Goal: Find specific page/section: Find specific page/section

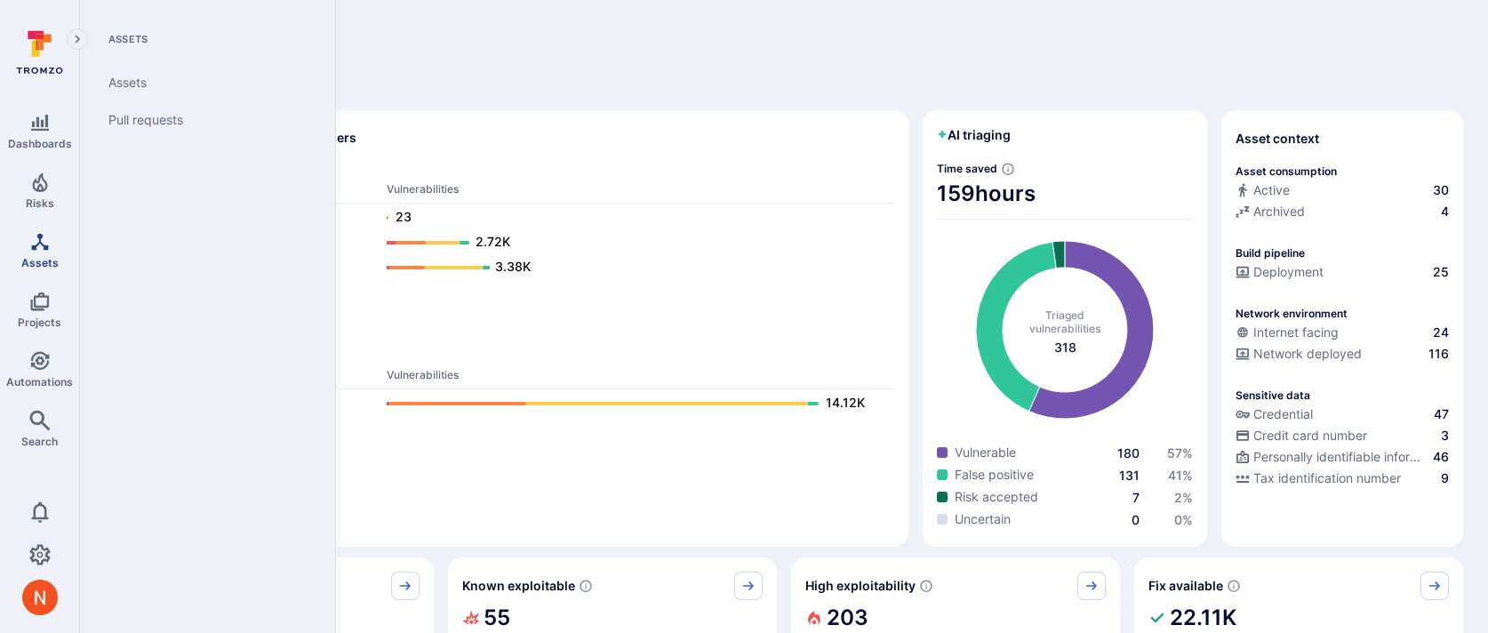
click at [48, 256] on span "Assets" at bounding box center [39, 262] width 37 height 13
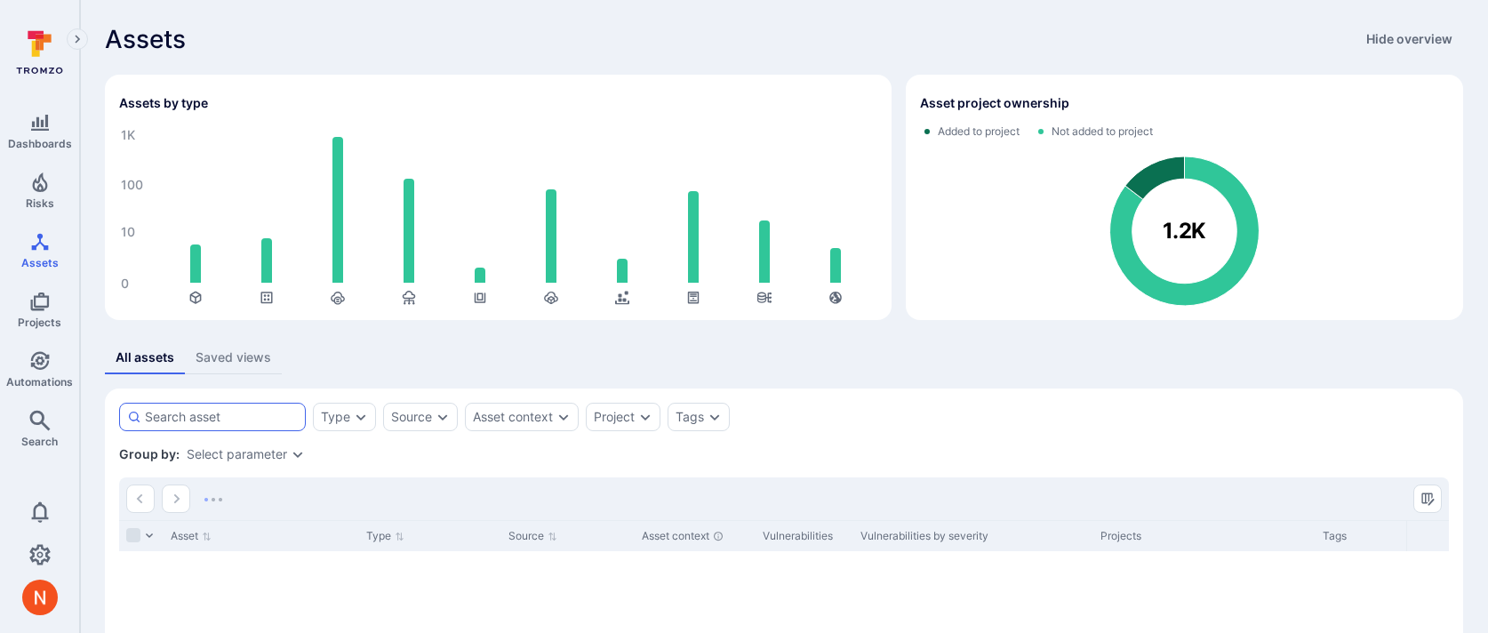
click at [264, 407] on div at bounding box center [212, 417] width 187 height 28
click at [264, 408] on input at bounding box center [221, 417] width 153 height 18
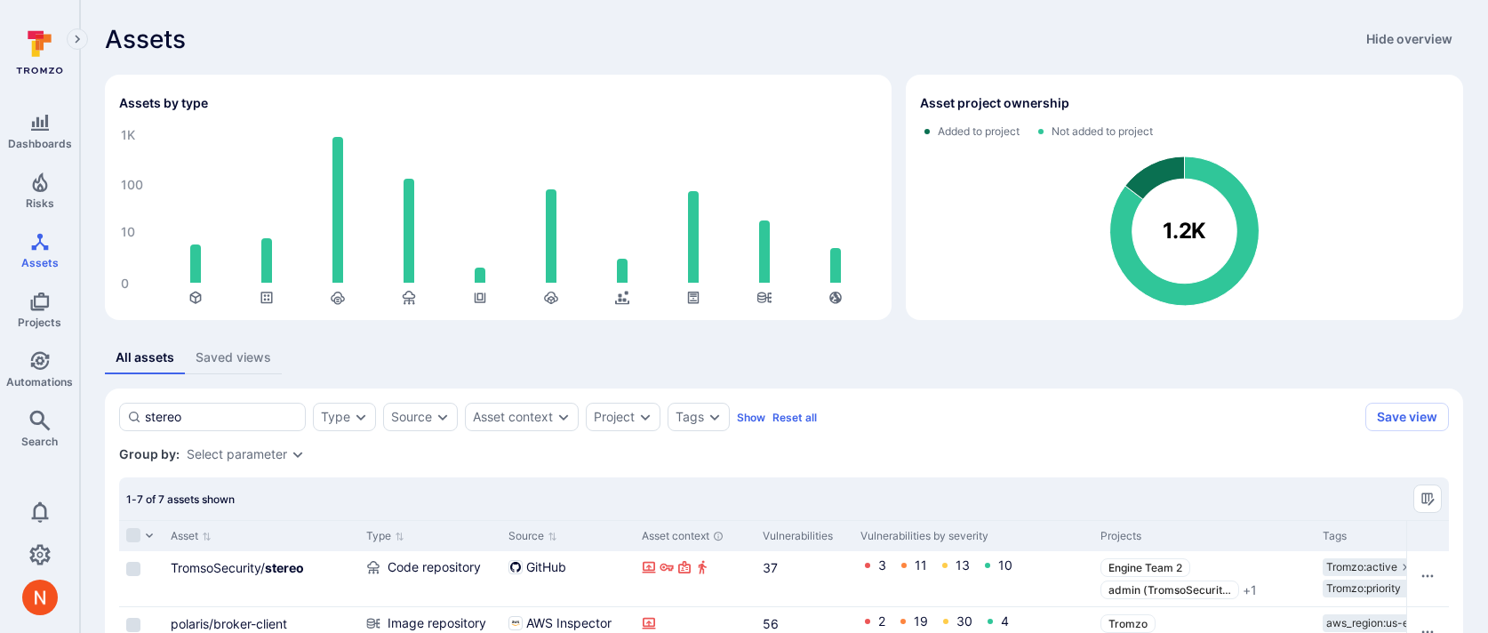
scroll to position [337, 0]
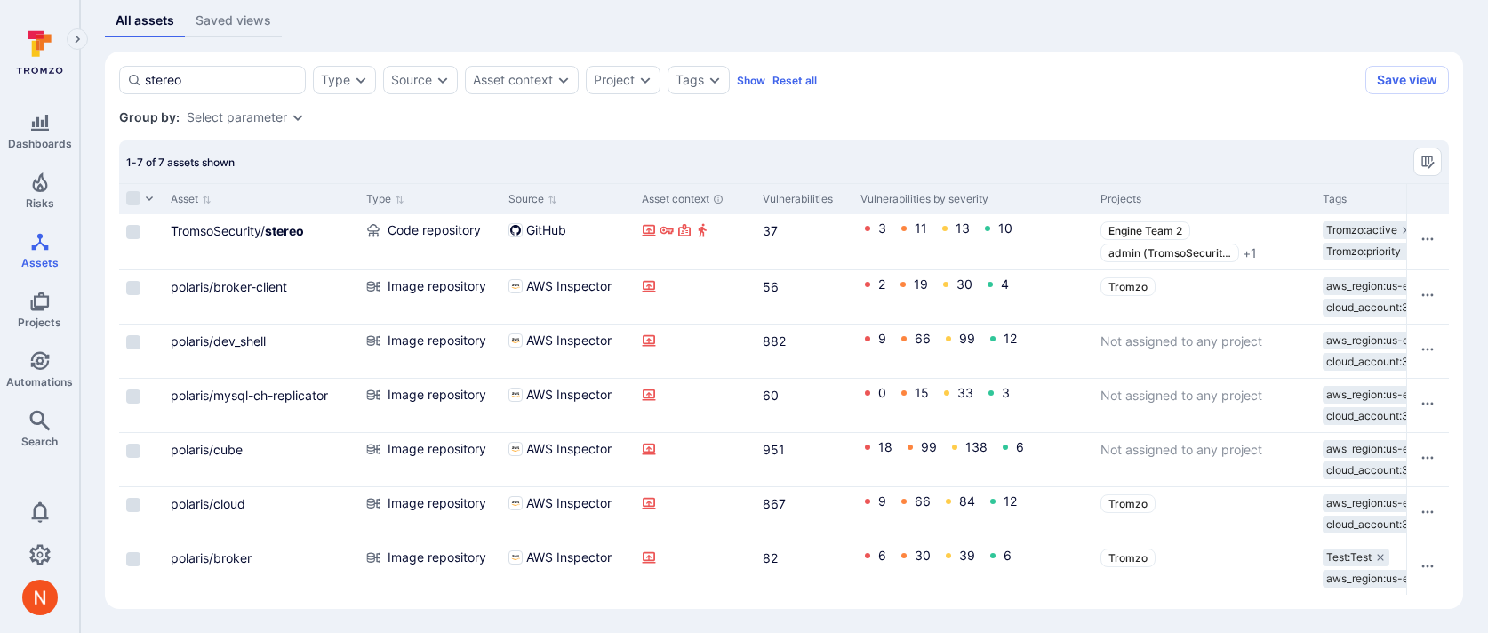
type input "stereo"
click at [249, 228] on link "TromsoSecurity/ stereo" at bounding box center [237, 230] width 133 height 15
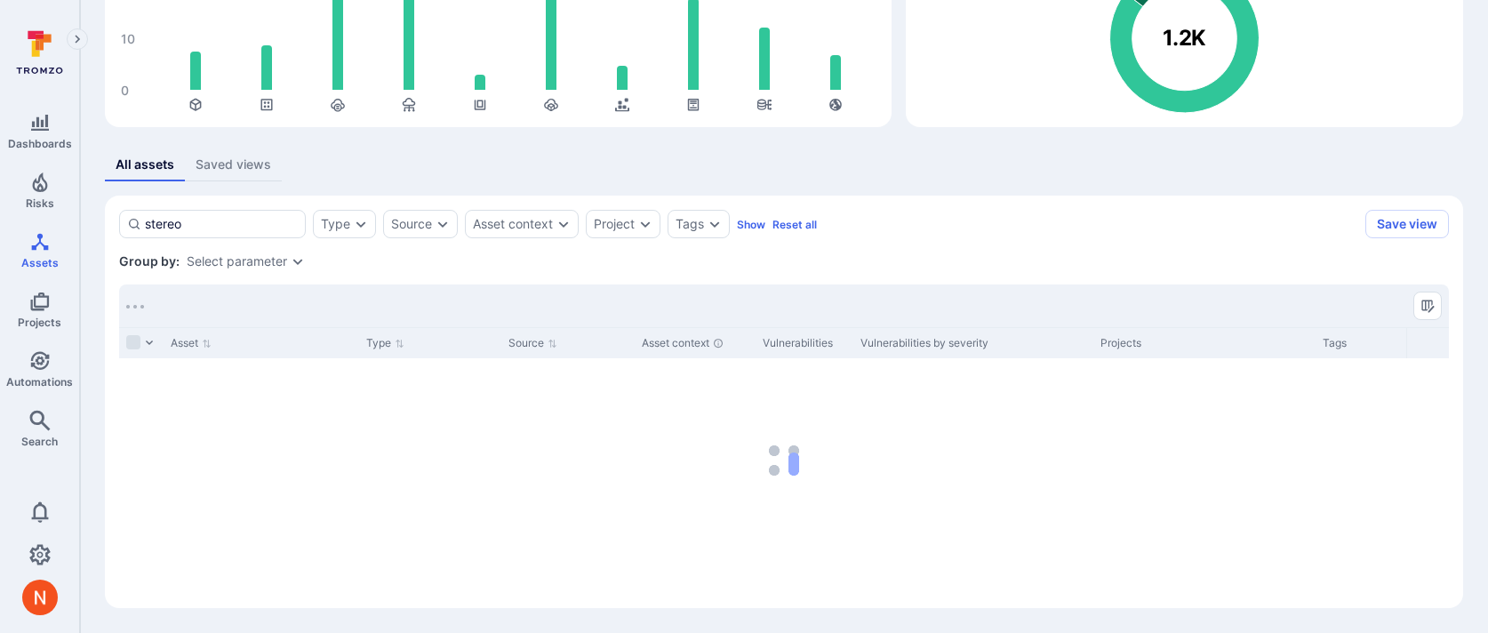
scroll to position [228, 0]
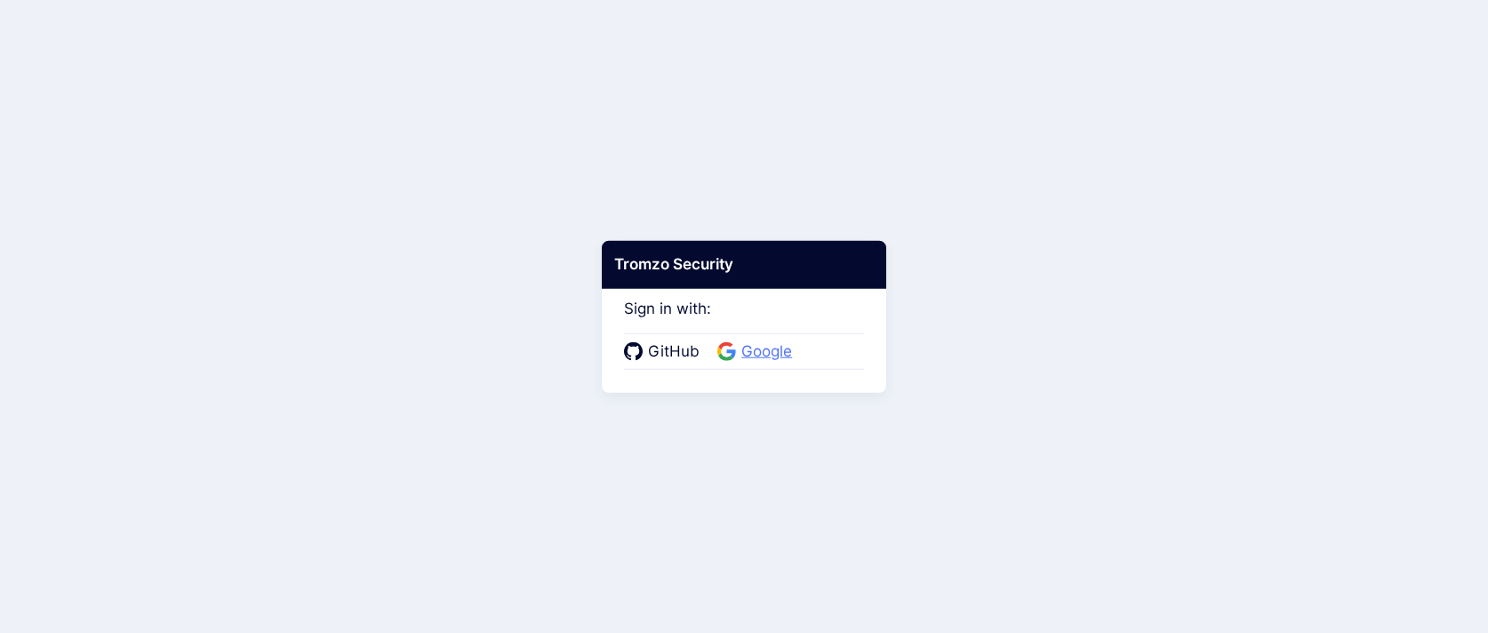
click at [750, 348] on span "Google" at bounding box center [766, 352] width 61 height 23
